Goal: Task Accomplishment & Management: Complete application form

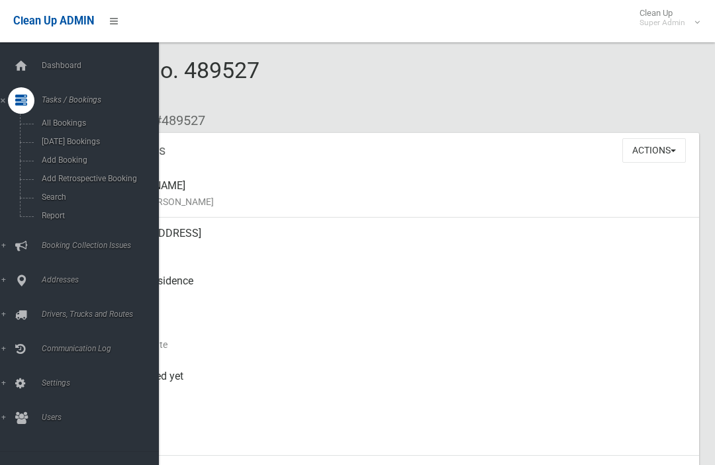
click at [74, 205] on link "Search" at bounding box center [79, 197] width 159 height 19
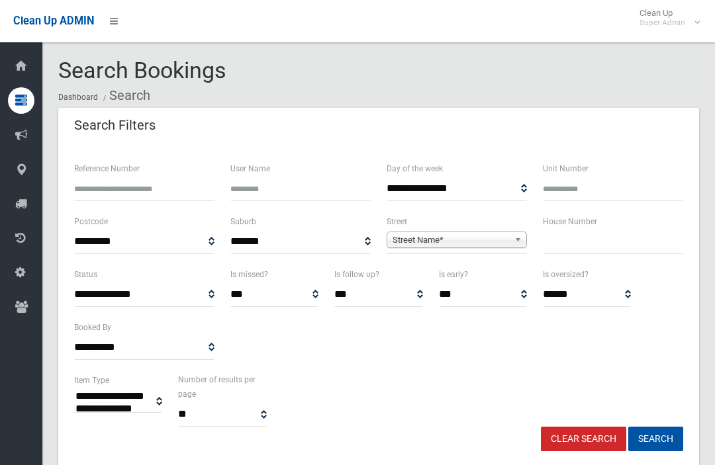
select select
click at [596, 246] on input "text" at bounding box center [613, 242] width 140 height 24
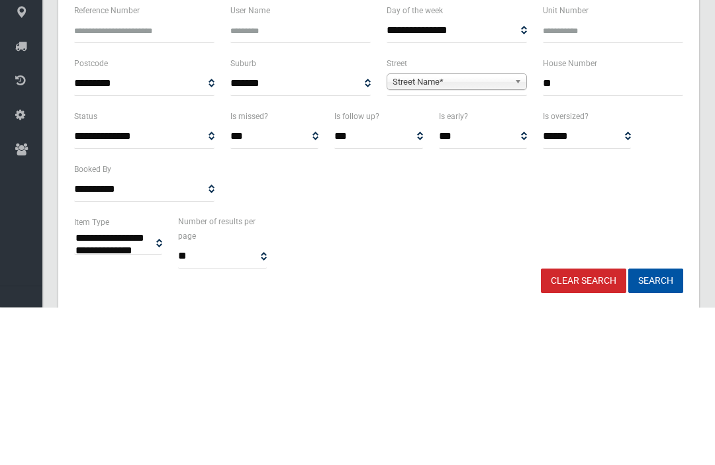
type input "**"
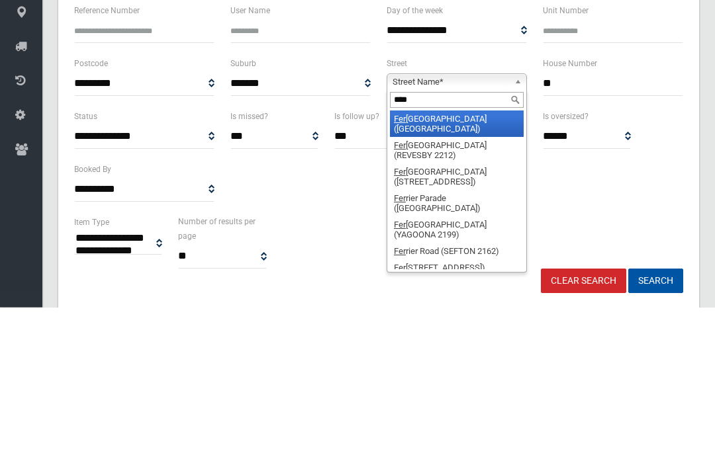
type input "*****"
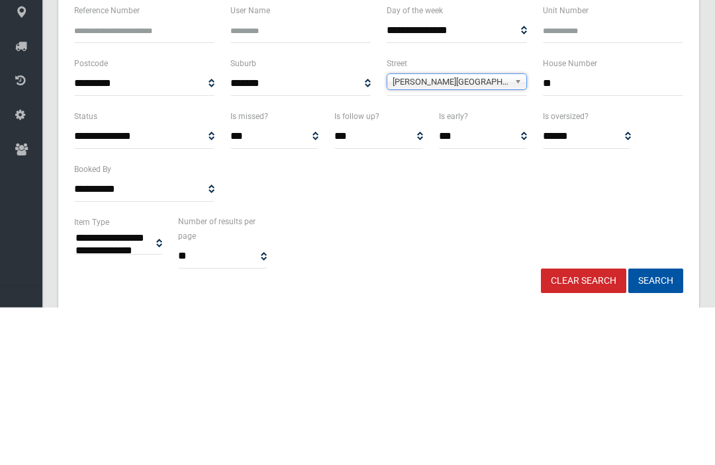
click at [655, 427] on button "Search" at bounding box center [655, 439] width 55 height 24
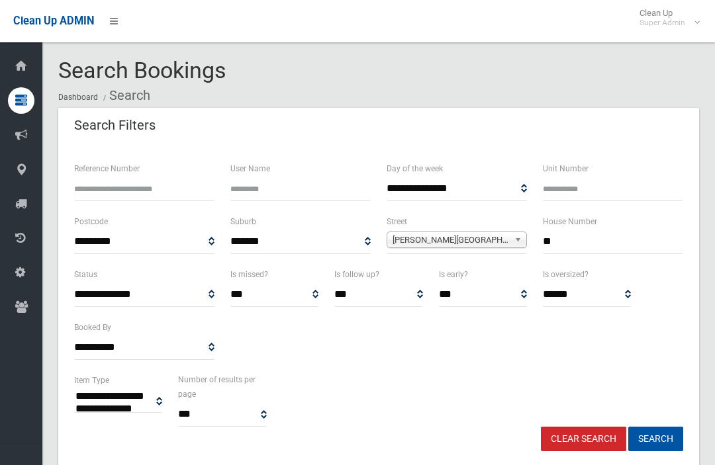
select select
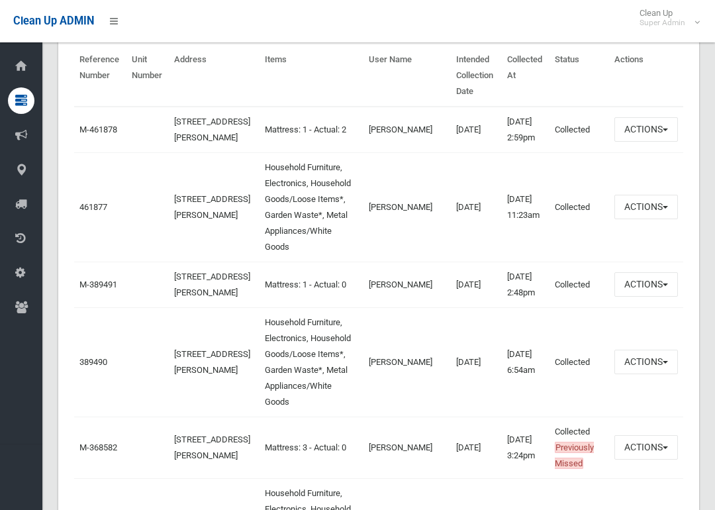
scroll to position [493, 0]
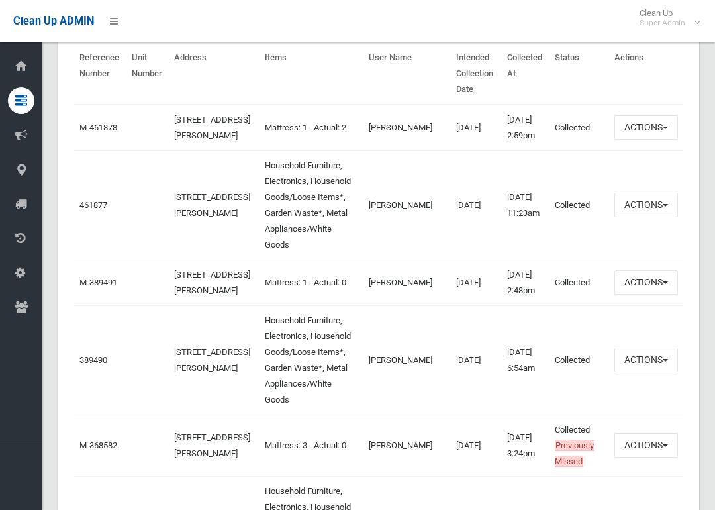
click at [105, 210] on link "461877" at bounding box center [93, 205] width 28 height 10
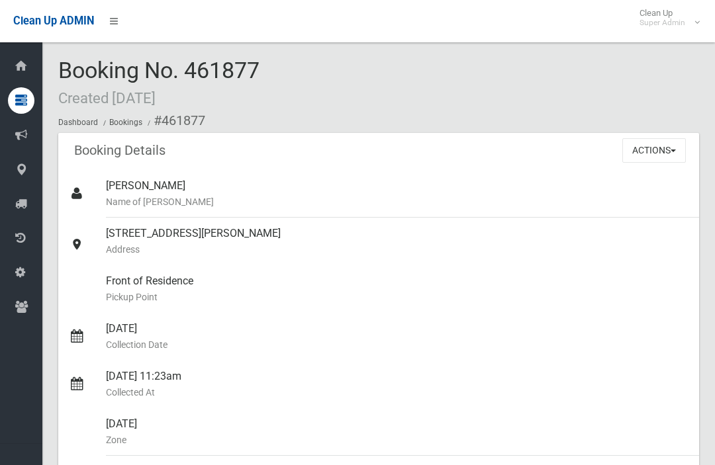
click at [657, 153] on button "Actions" at bounding box center [654, 150] width 64 height 24
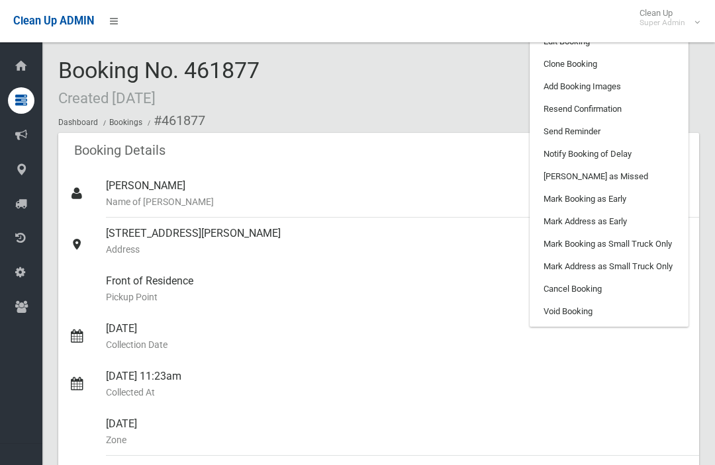
click at [638, 68] on link "Clone Booking" at bounding box center [608, 64] width 157 height 22
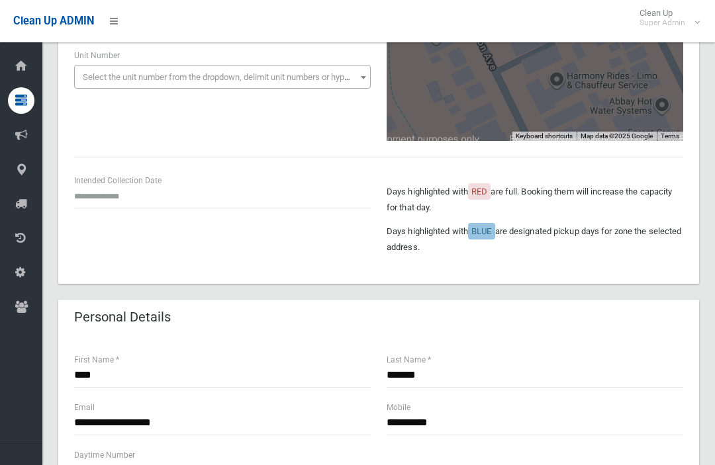
scroll to position [216, 0]
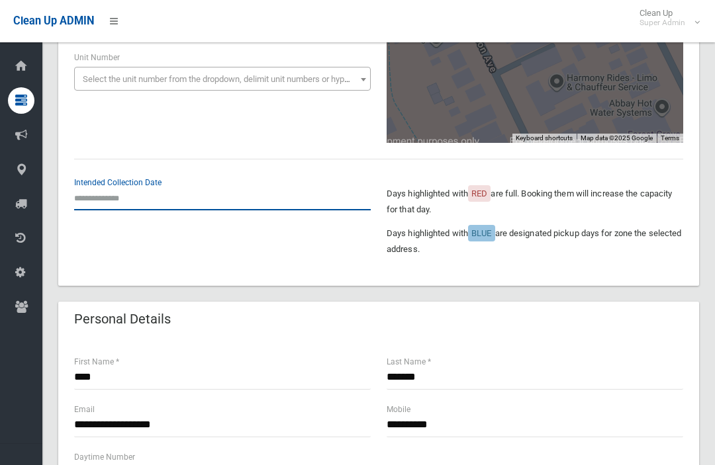
click at [95, 195] on input "text" at bounding box center [222, 198] width 296 height 24
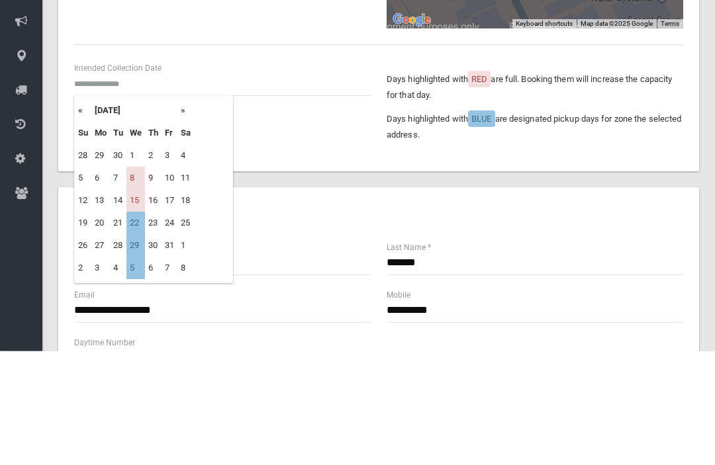
scroll to position [331, 0]
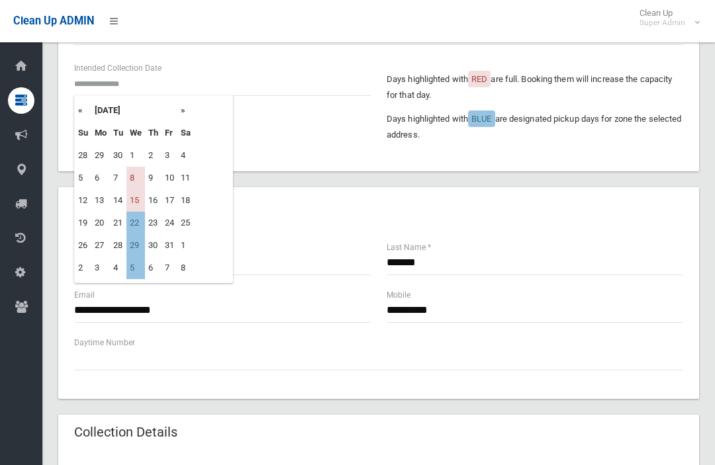
click at [142, 206] on td "15" at bounding box center [135, 200] width 19 height 22
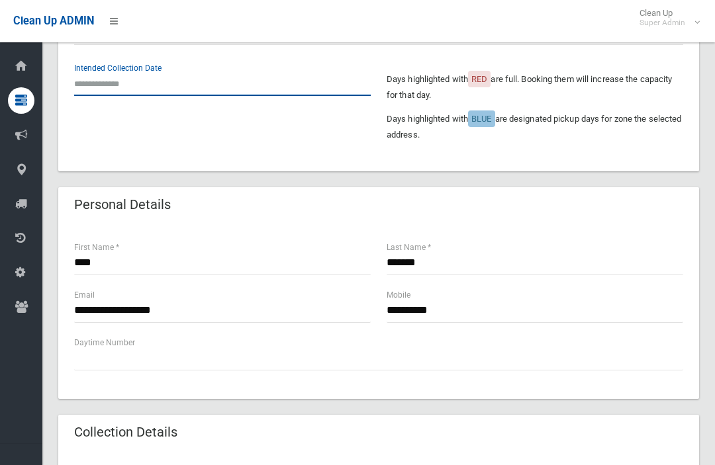
click at [98, 79] on input "text" at bounding box center [222, 83] width 296 height 24
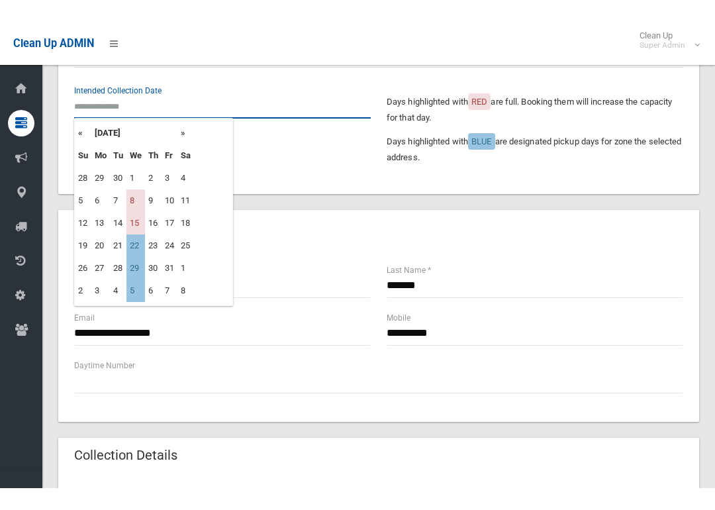
scroll to position [330, 0]
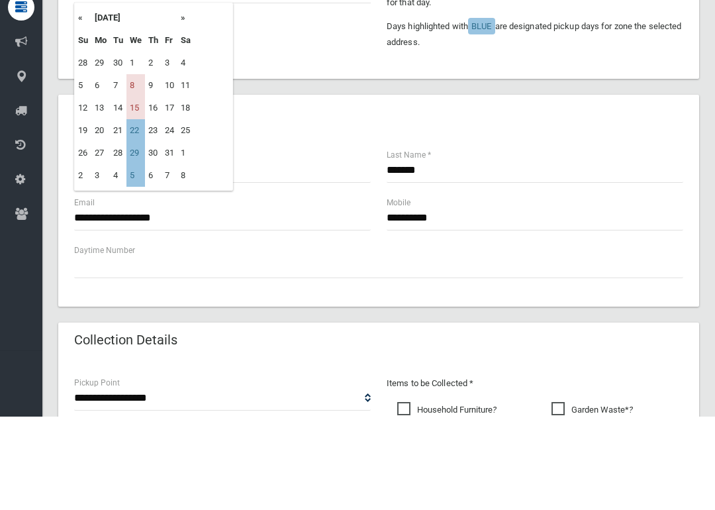
click at [136, 167] on td "8" at bounding box center [135, 178] width 19 height 22
type input "**********"
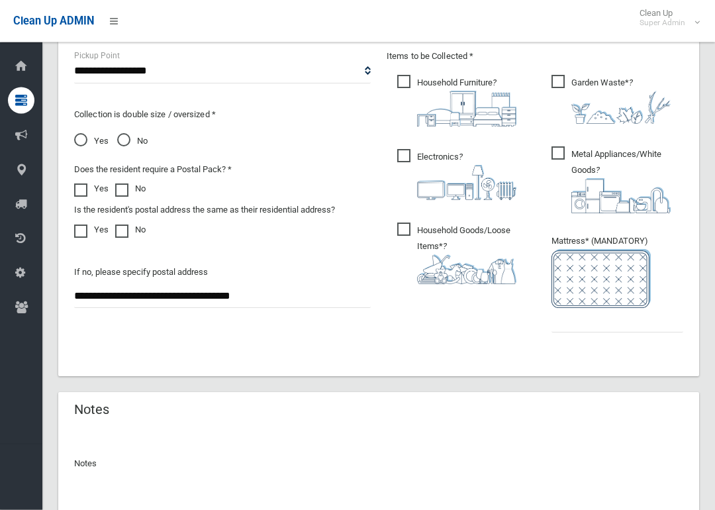
scroll to position [756, 0]
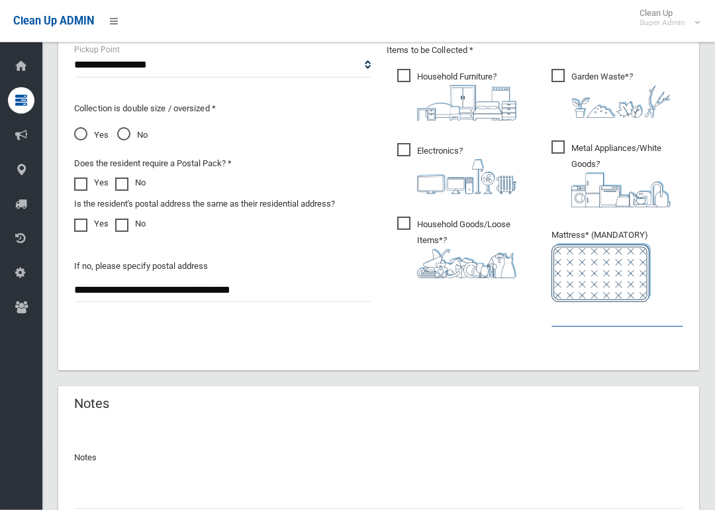
click at [644, 316] on input "text" at bounding box center [617, 314] width 132 height 24
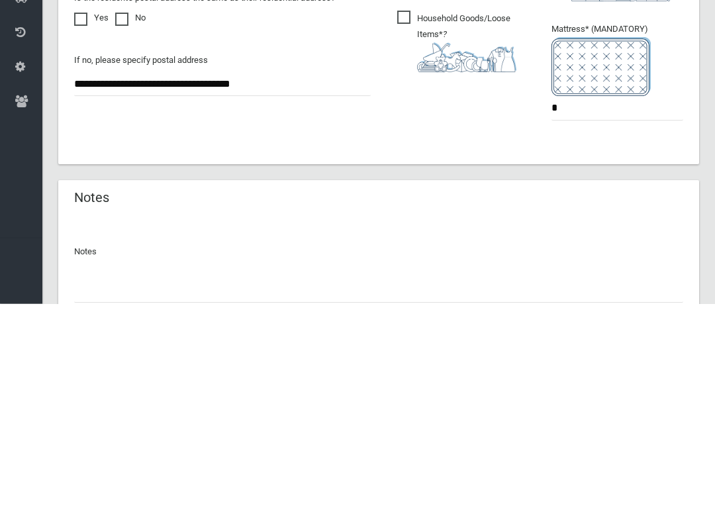
scroll to position [869, 0]
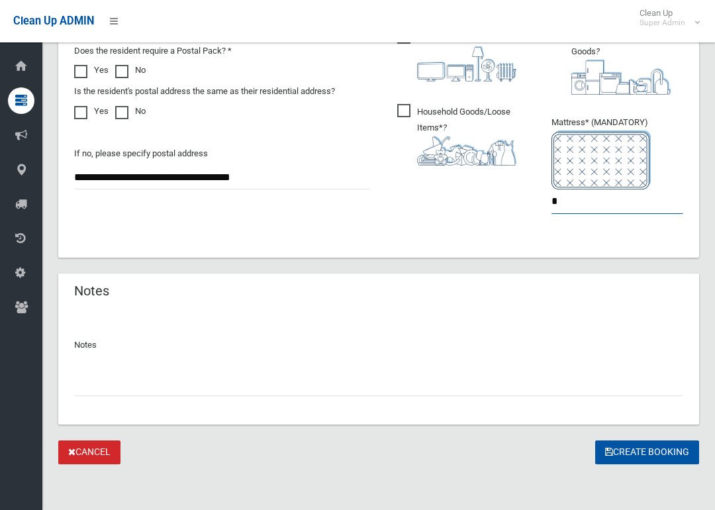
type input "*"
click at [672, 445] on button "Create Booking" at bounding box center [647, 452] width 104 height 24
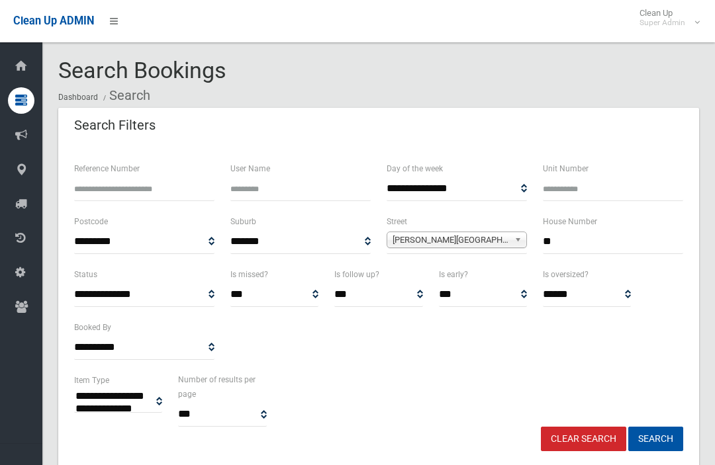
select select
click at [612, 244] on input "**" at bounding box center [613, 242] width 140 height 24
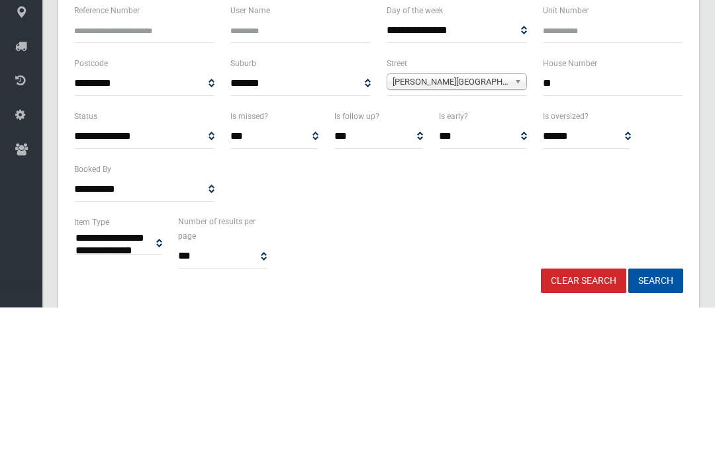
type input "*"
type input "**"
click at [655, 427] on button "Search" at bounding box center [655, 439] width 55 height 24
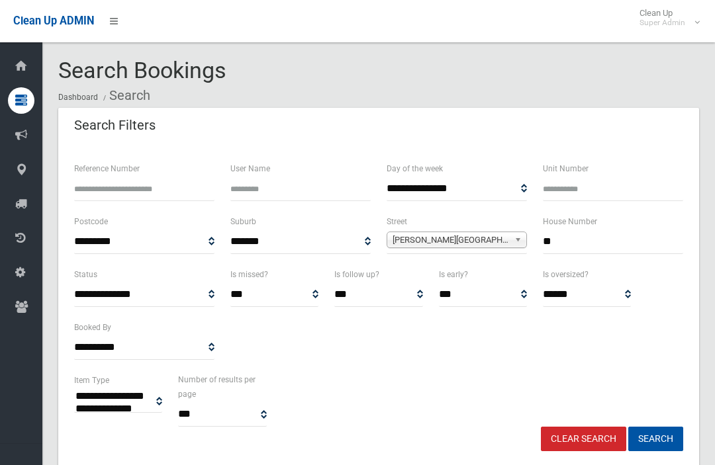
select select
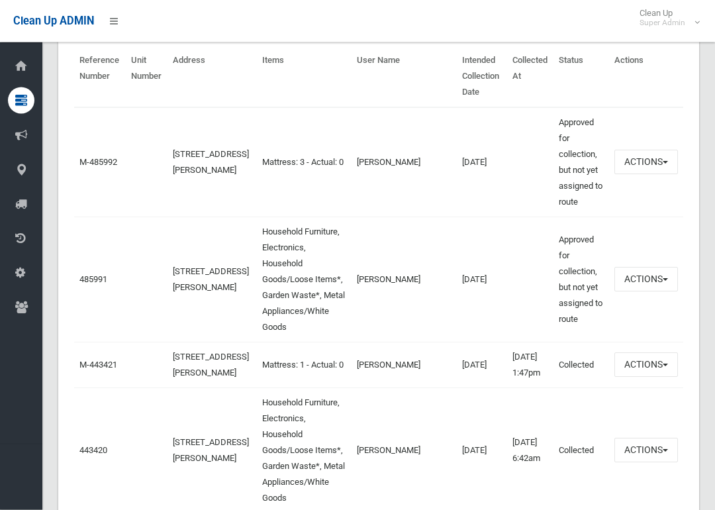
scroll to position [490, 0]
click at [95, 284] on link "485991" at bounding box center [93, 279] width 28 height 10
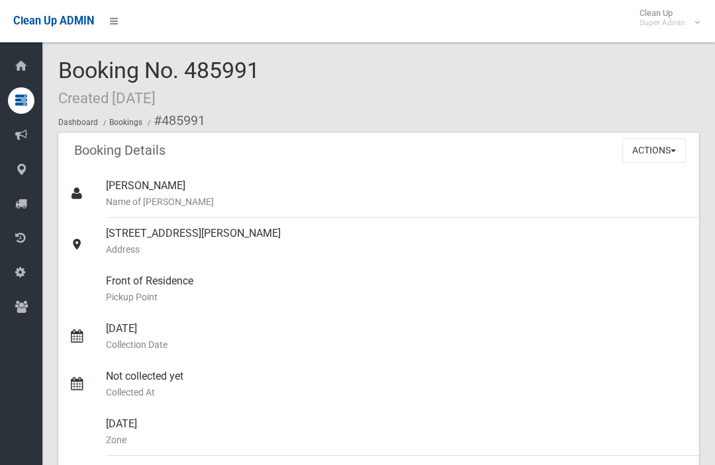
click at [660, 152] on button "Actions" at bounding box center [654, 150] width 64 height 24
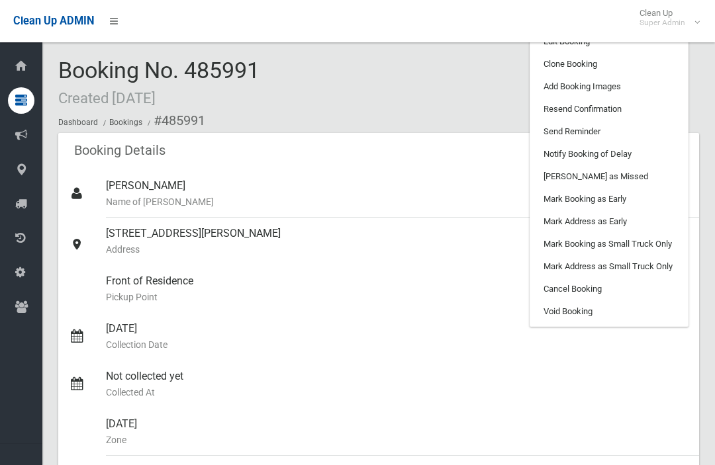
click at [645, 82] on link "Add Booking Images" at bounding box center [608, 86] width 157 height 22
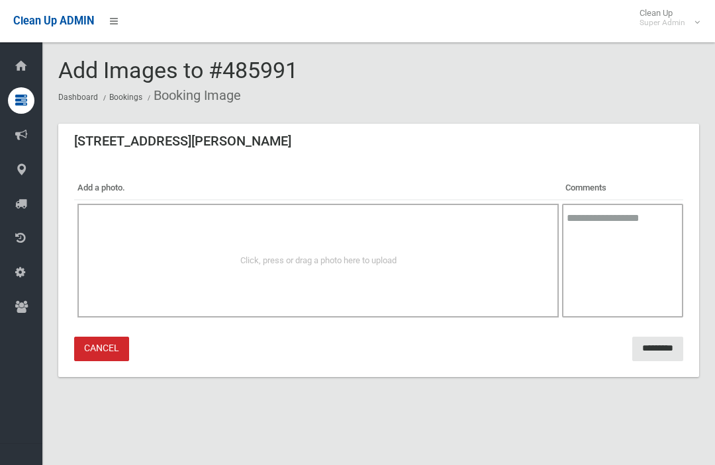
click at [137, 247] on div "Click, press or drag a photo here to upload" at bounding box center [317, 261] width 481 height 114
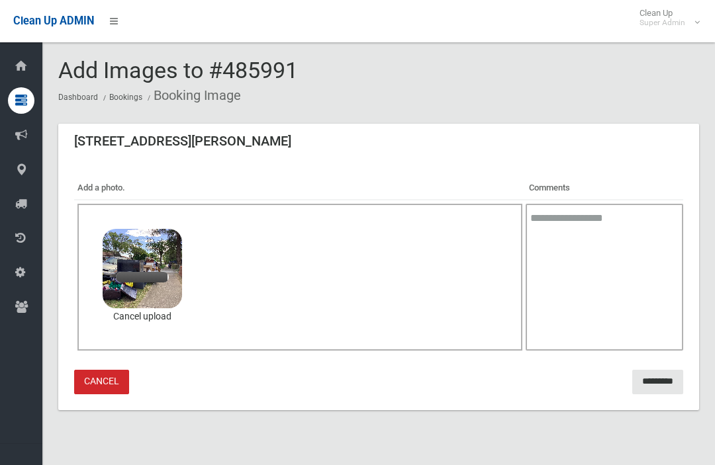
click at [613, 256] on textarea at bounding box center [603, 277] width 157 height 147
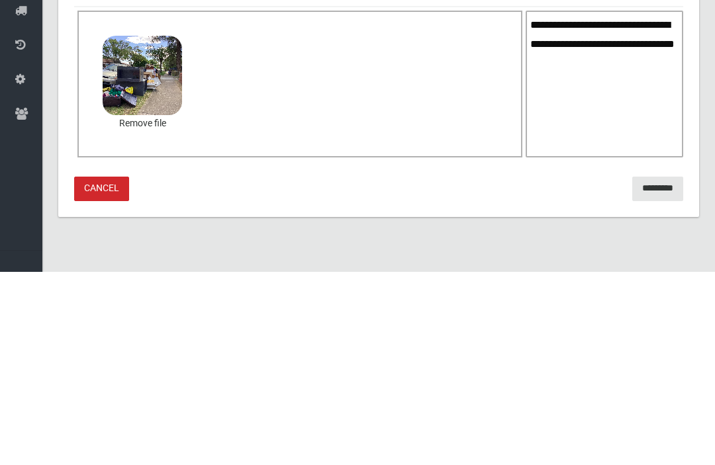
scroll to position [16, 0]
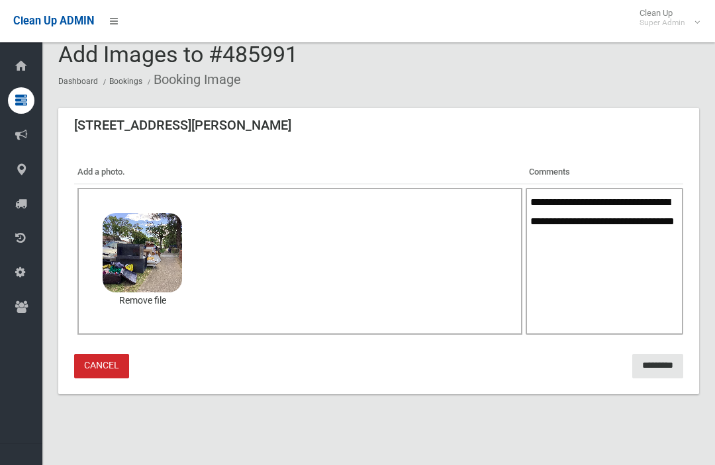
type textarea "**********"
click at [664, 367] on input "*********" at bounding box center [657, 366] width 51 height 24
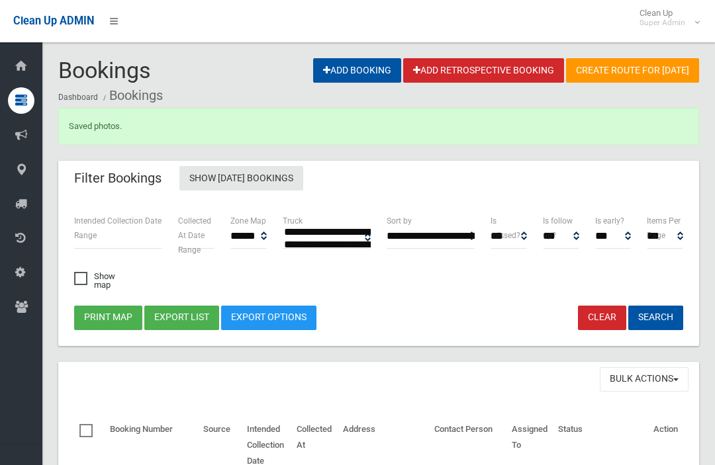
select select
